Goal: Communication & Community: Answer question/provide support

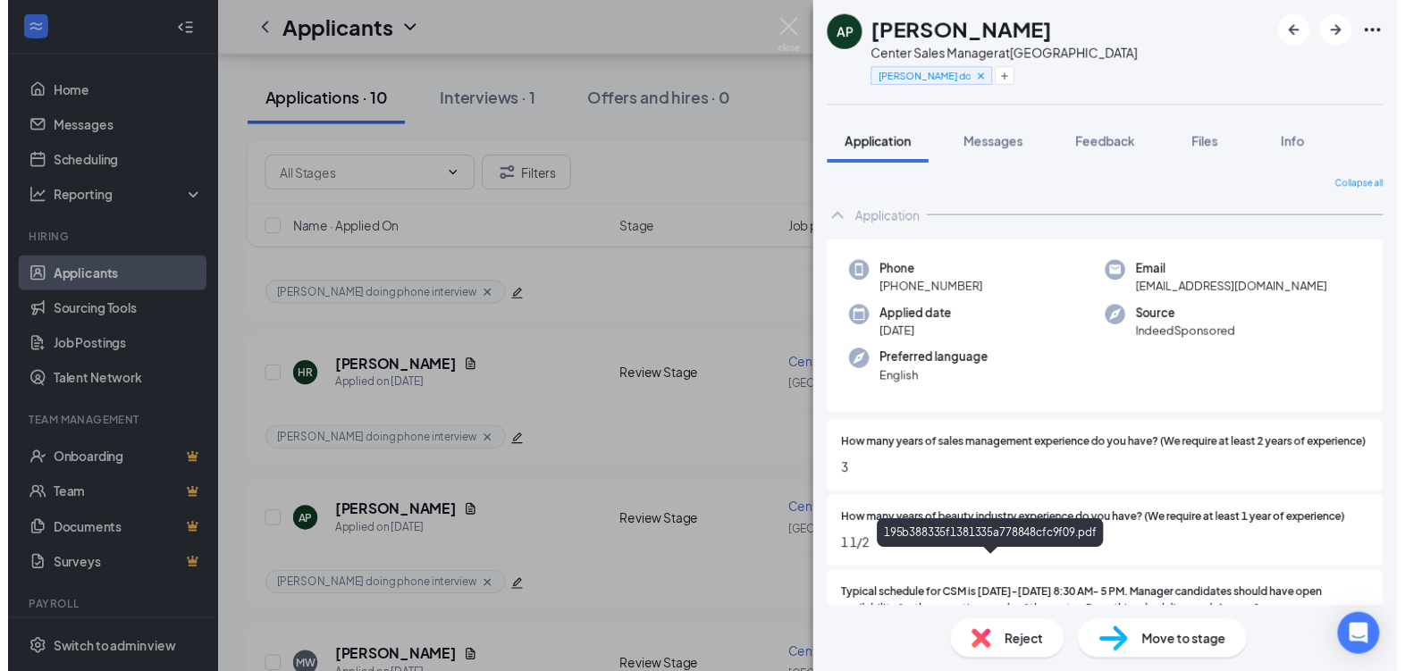
scroll to position [274, 0]
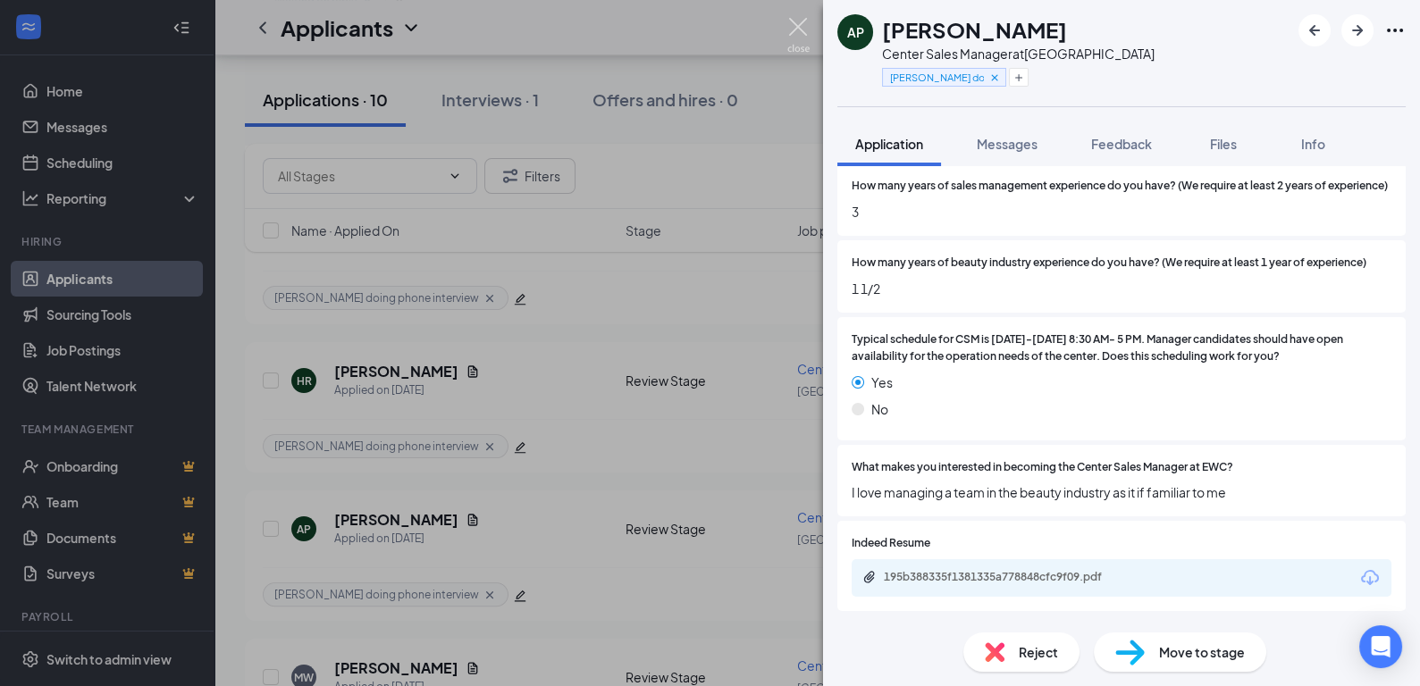
click at [796, 35] on img at bounding box center [798, 35] width 22 height 35
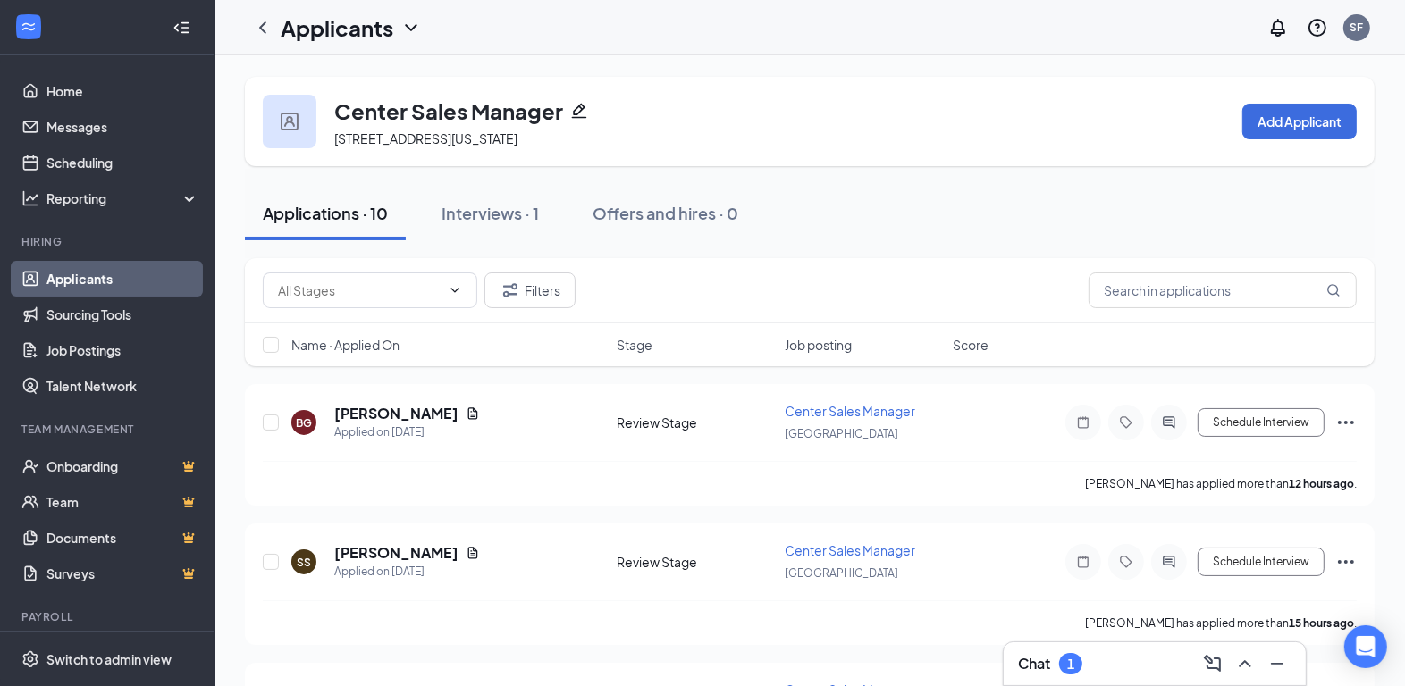
click at [1151, 655] on div "Chat 1" at bounding box center [1154, 664] width 273 height 29
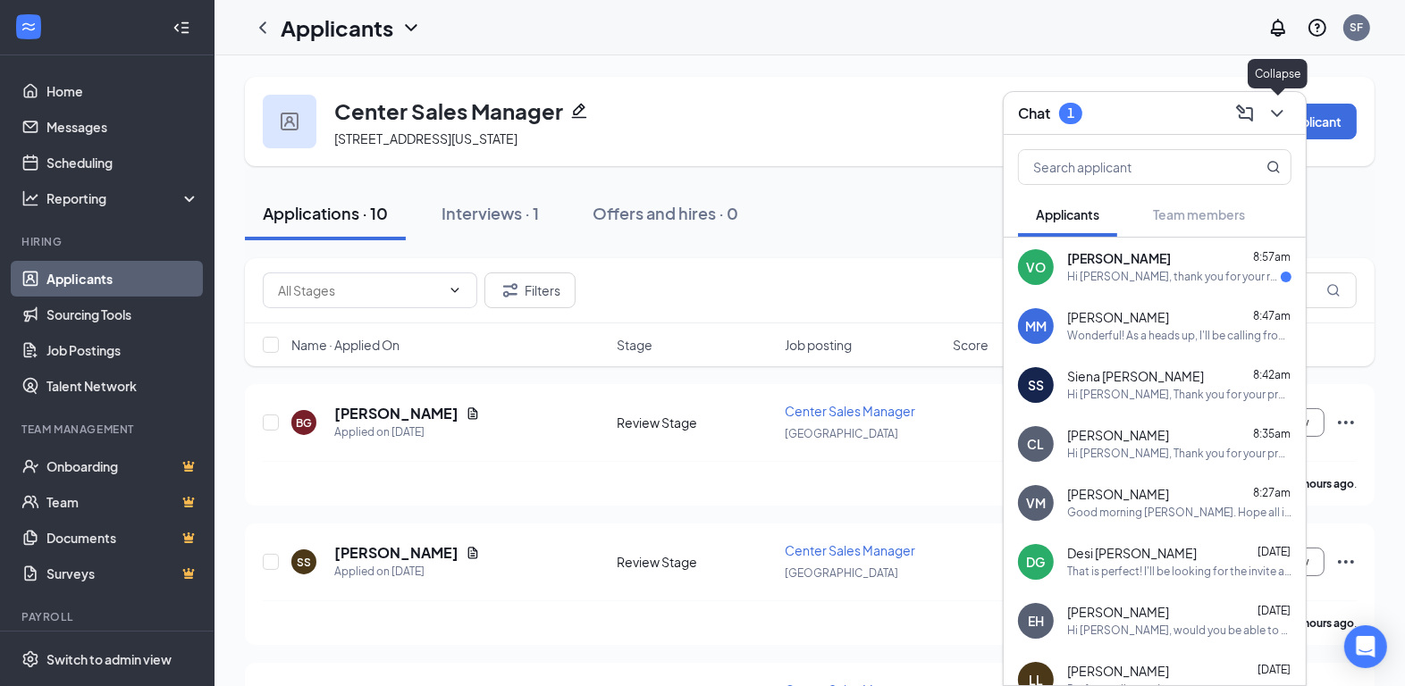
click at [1275, 122] on icon "ChevronDown" at bounding box center [1276, 113] width 21 height 21
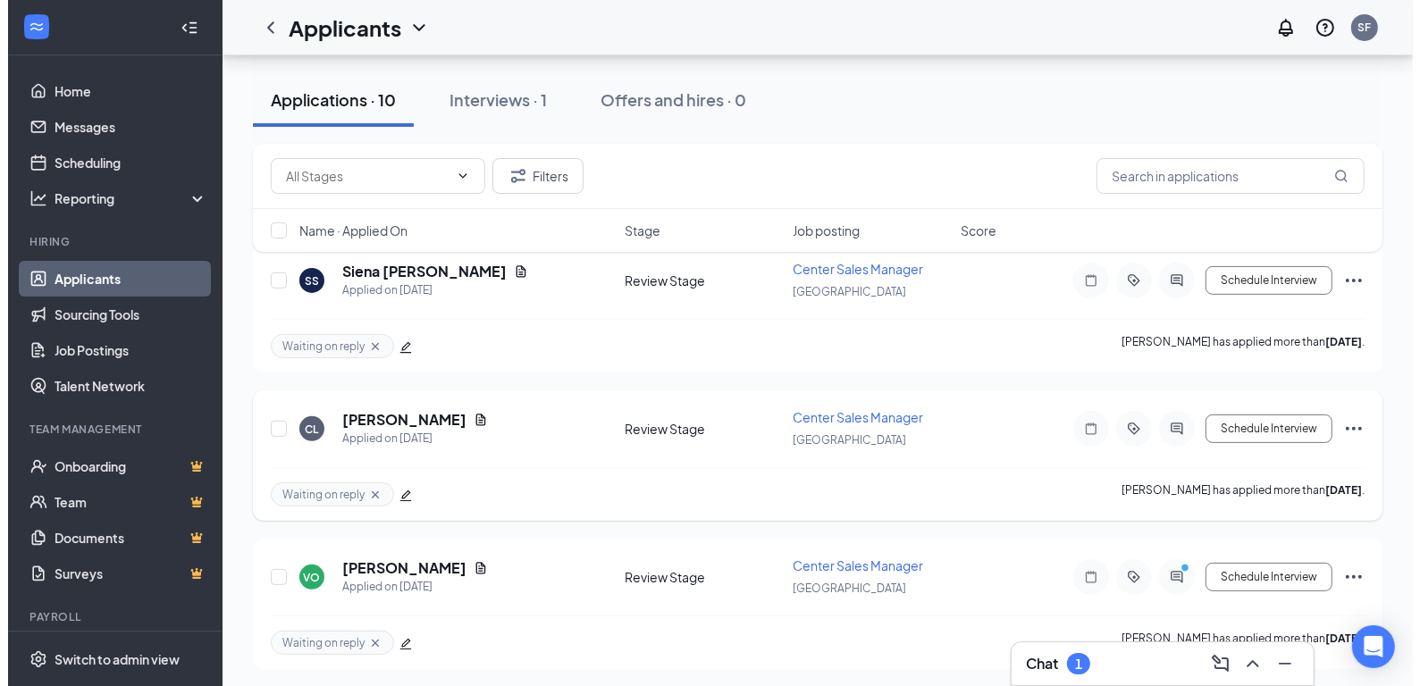
scroll to position [445, 0]
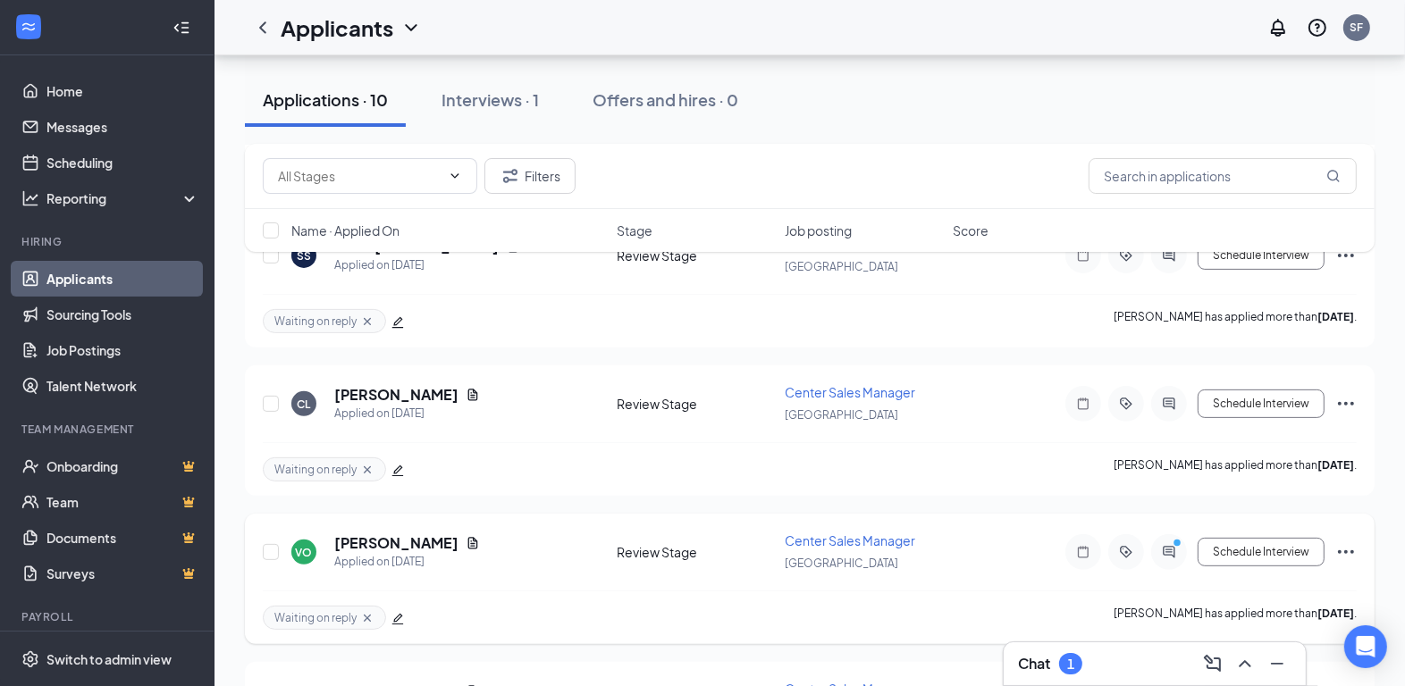
click at [1168, 551] on div at bounding box center [1169, 552] width 36 height 36
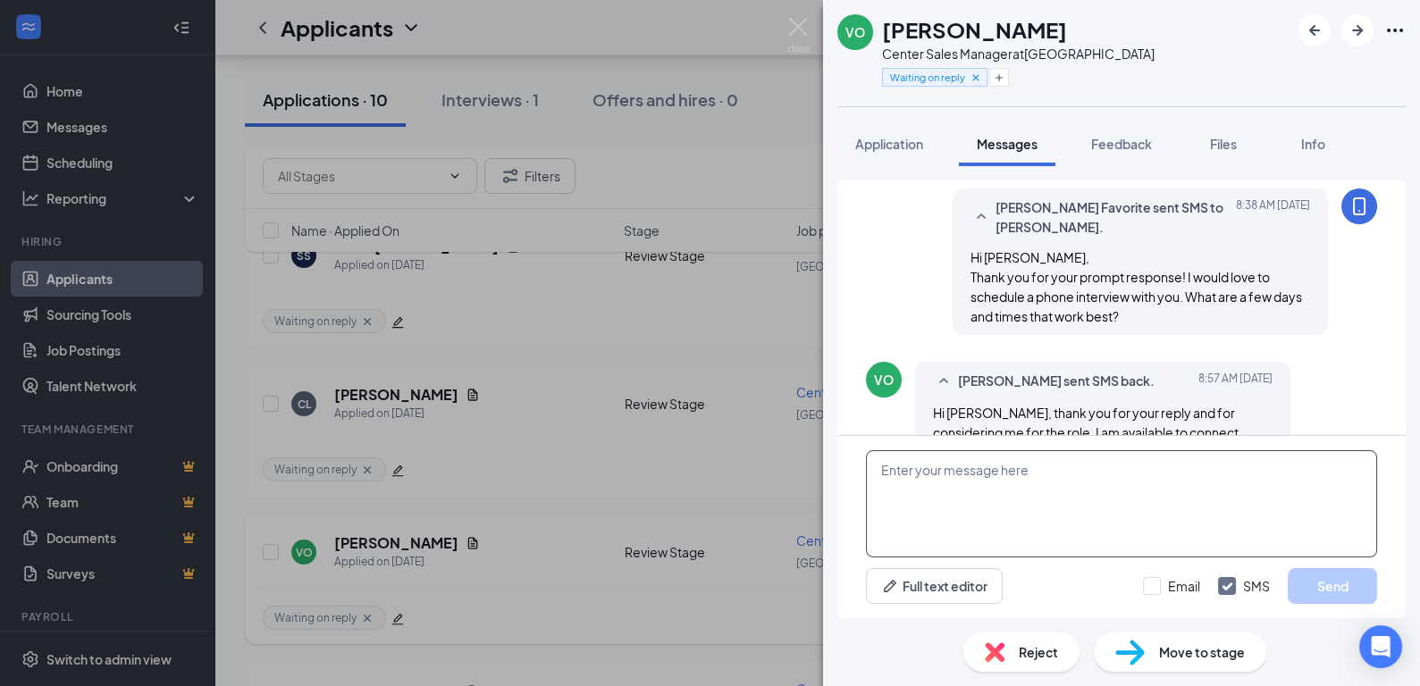
scroll to position [1355, 0]
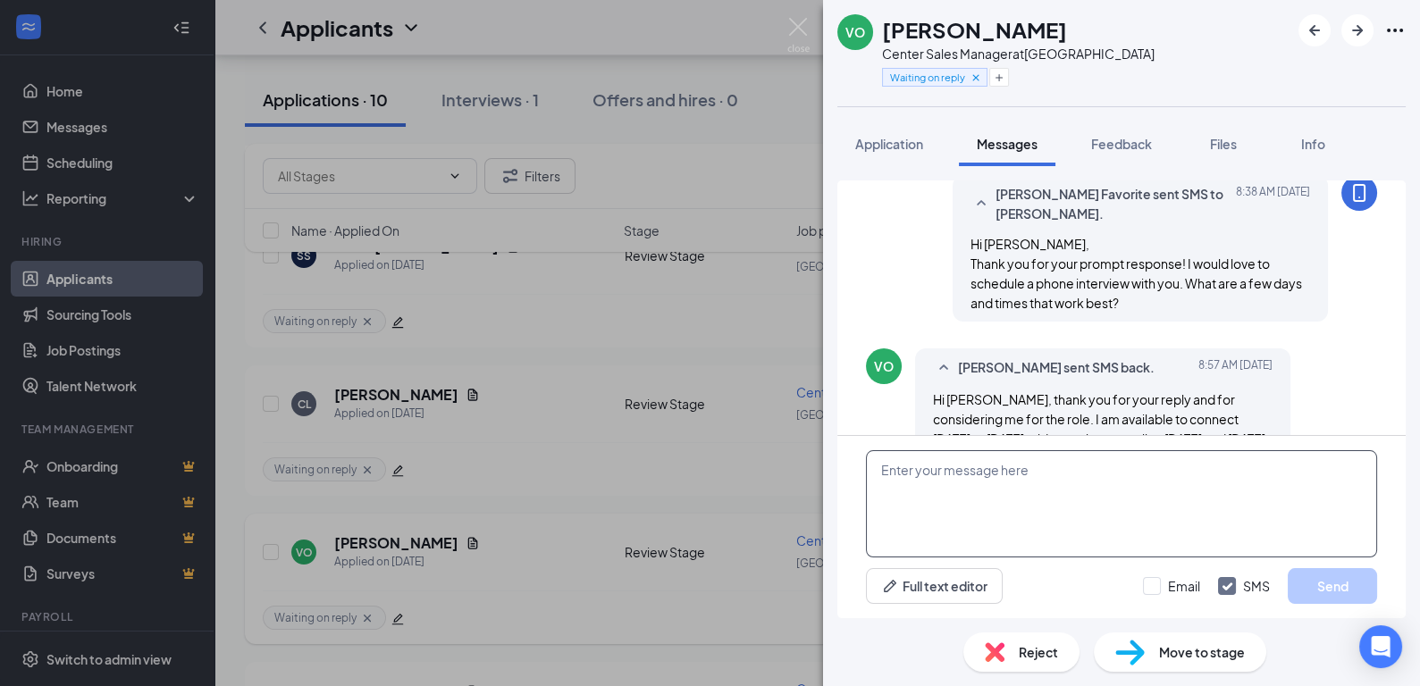
click at [1005, 490] on textarea at bounding box center [1121, 503] width 511 height 107
type textarea "Let's schedule for [DATE]. What time would work best for you?"
click at [1341, 592] on button "Send" at bounding box center [1332, 586] width 89 height 36
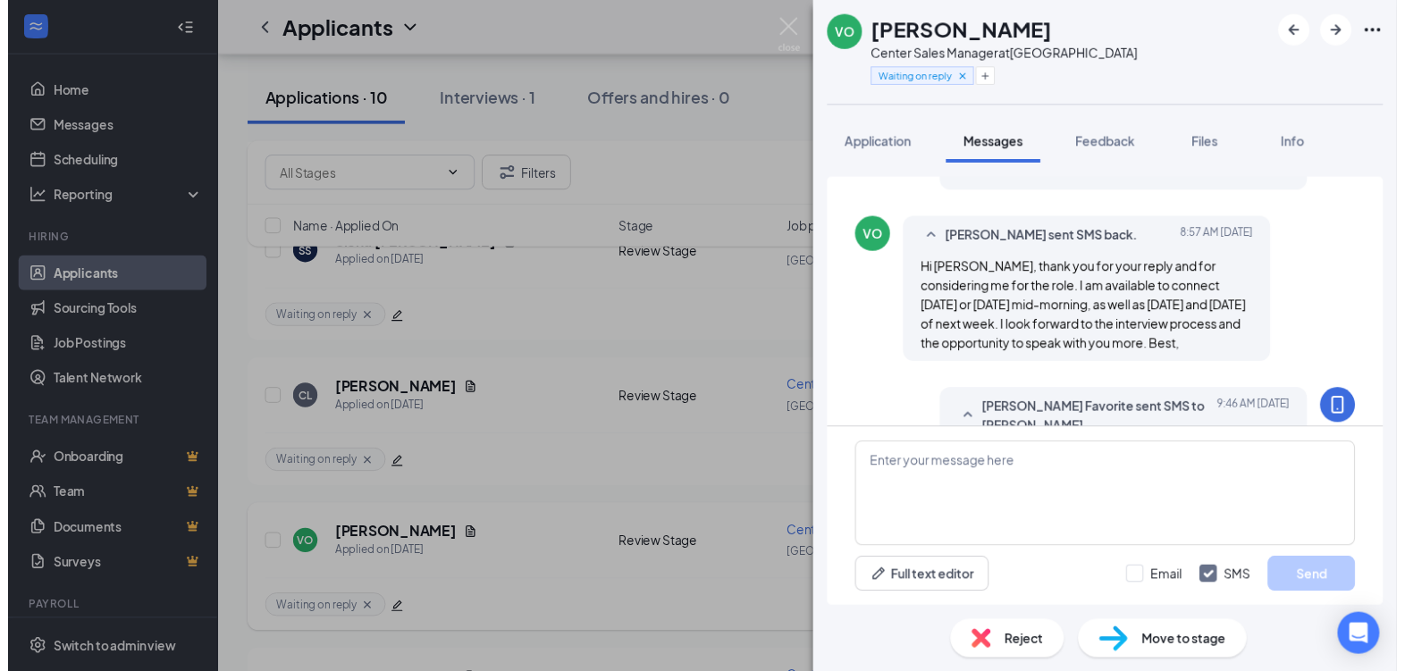
scroll to position [1489, 0]
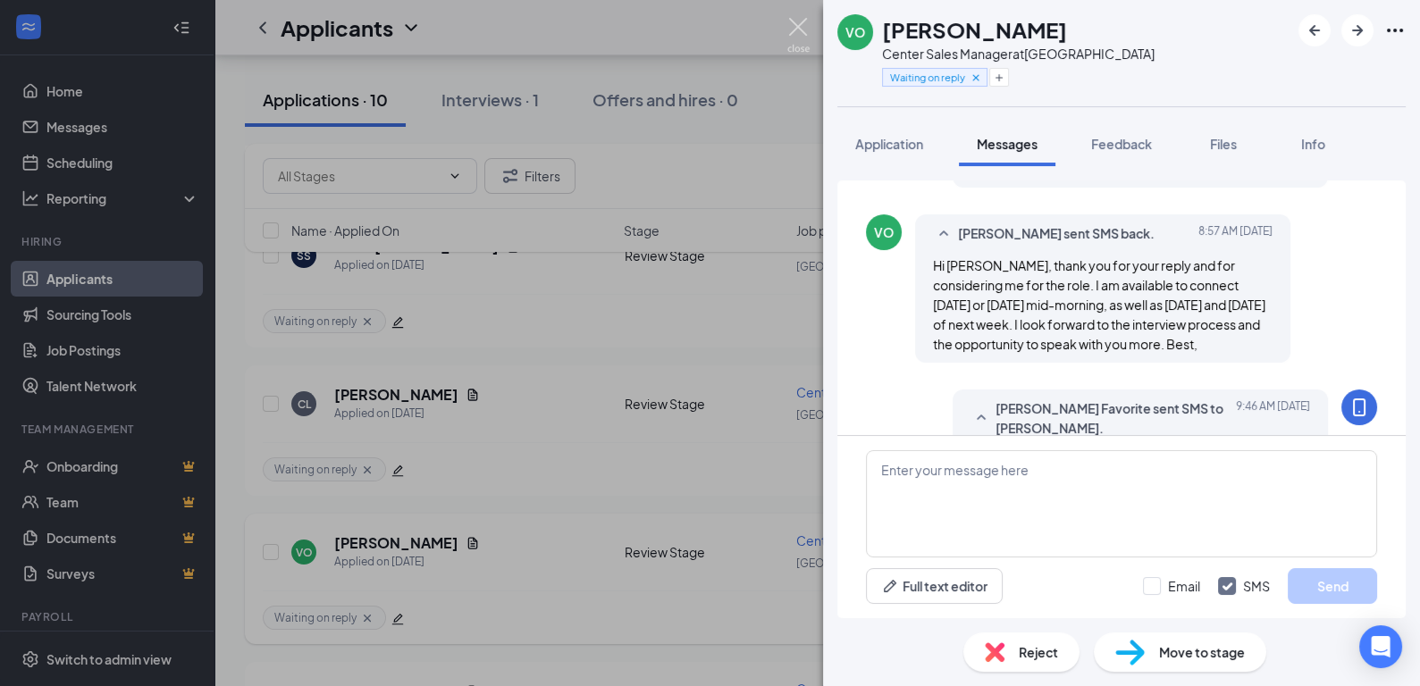
click at [791, 29] on img at bounding box center [798, 35] width 22 height 35
